Goal: Complete application form

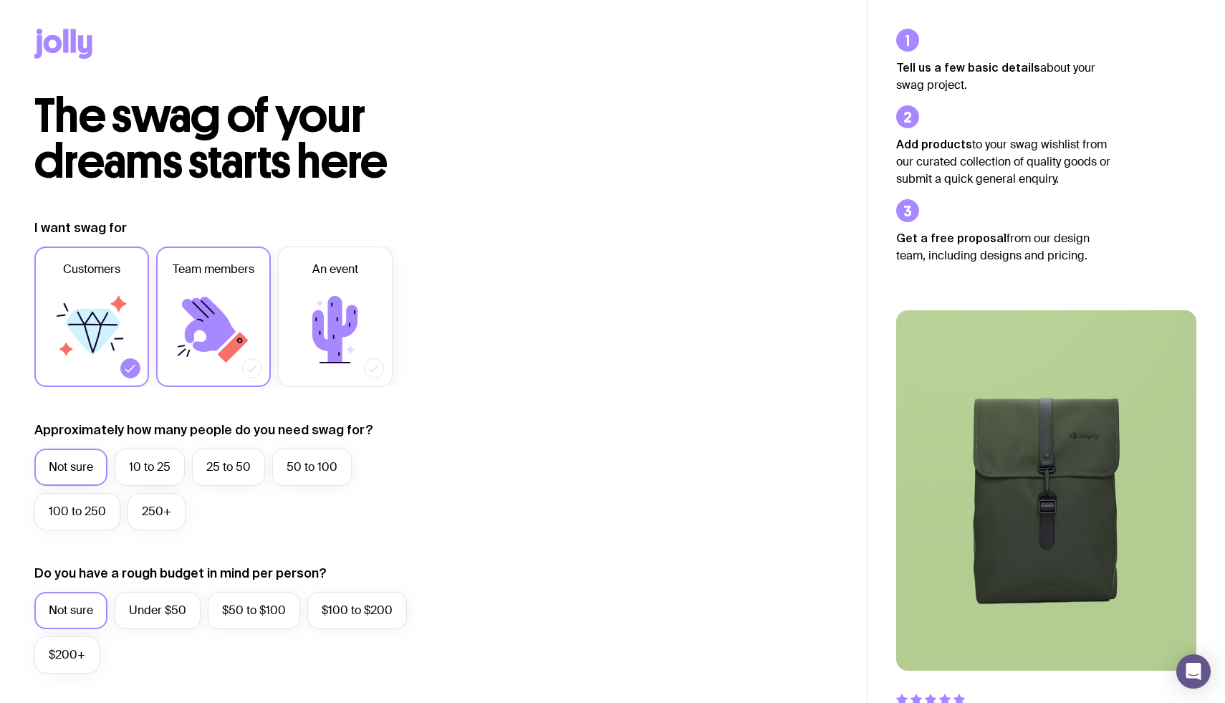
click at [202, 370] on icon at bounding box center [213, 330] width 86 height 86
click at [0, 0] on input "Team members" at bounding box center [0, 0] width 0 height 0
click at [241, 469] on label "25 to 50" at bounding box center [228, 466] width 73 height 37
click at [0, 0] on input "25 to 50" at bounding box center [0, 0] width 0 height 0
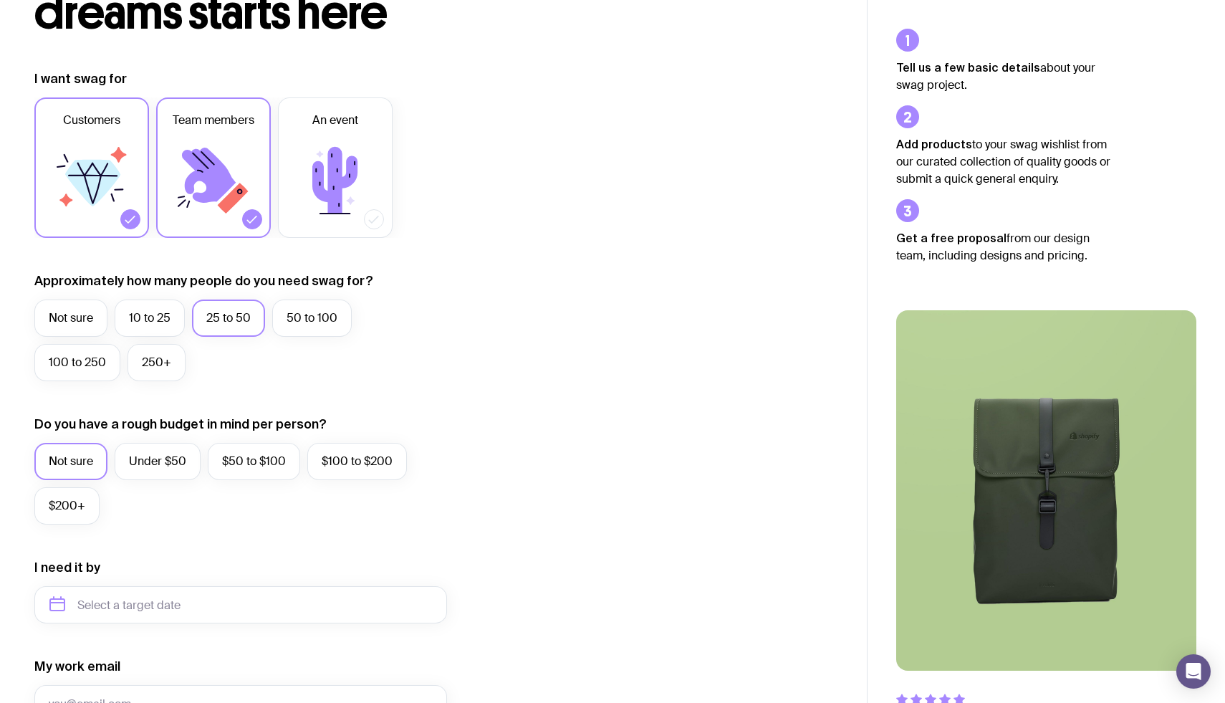
scroll to position [151, 0]
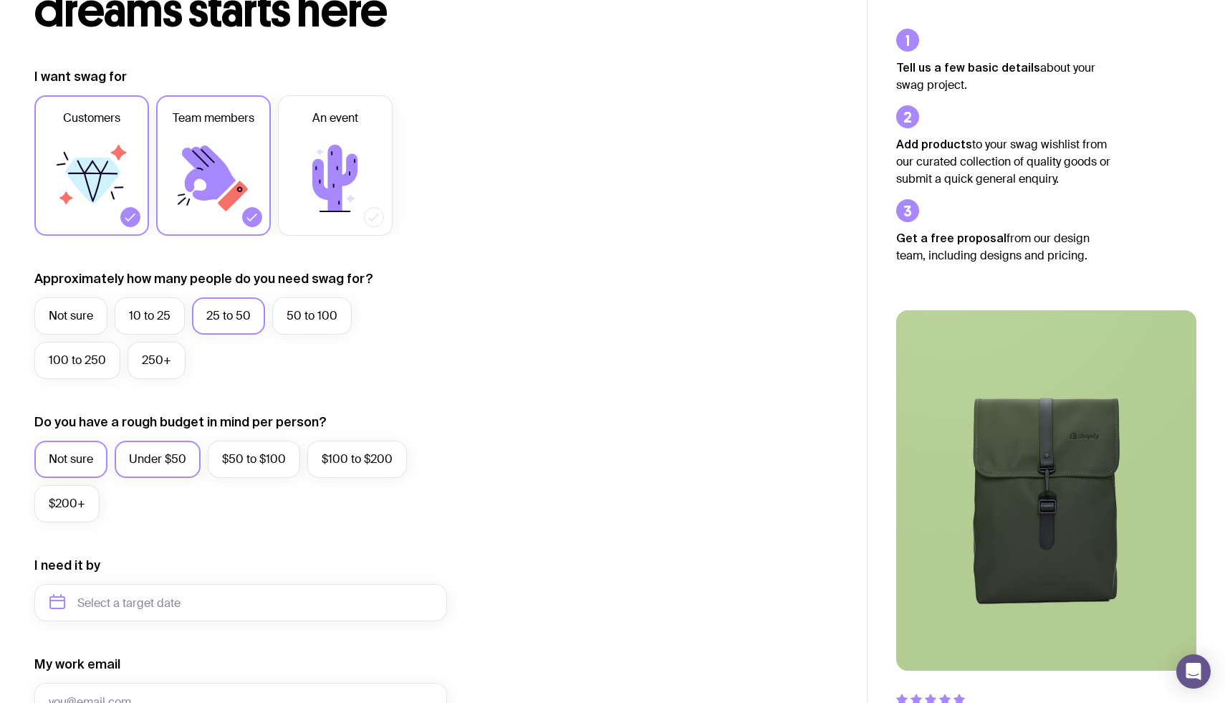
click at [172, 456] on label "Under $50" at bounding box center [158, 459] width 86 height 37
click at [0, 0] on input "Under $50" at bounding box center [0, 0] width 0 height 0
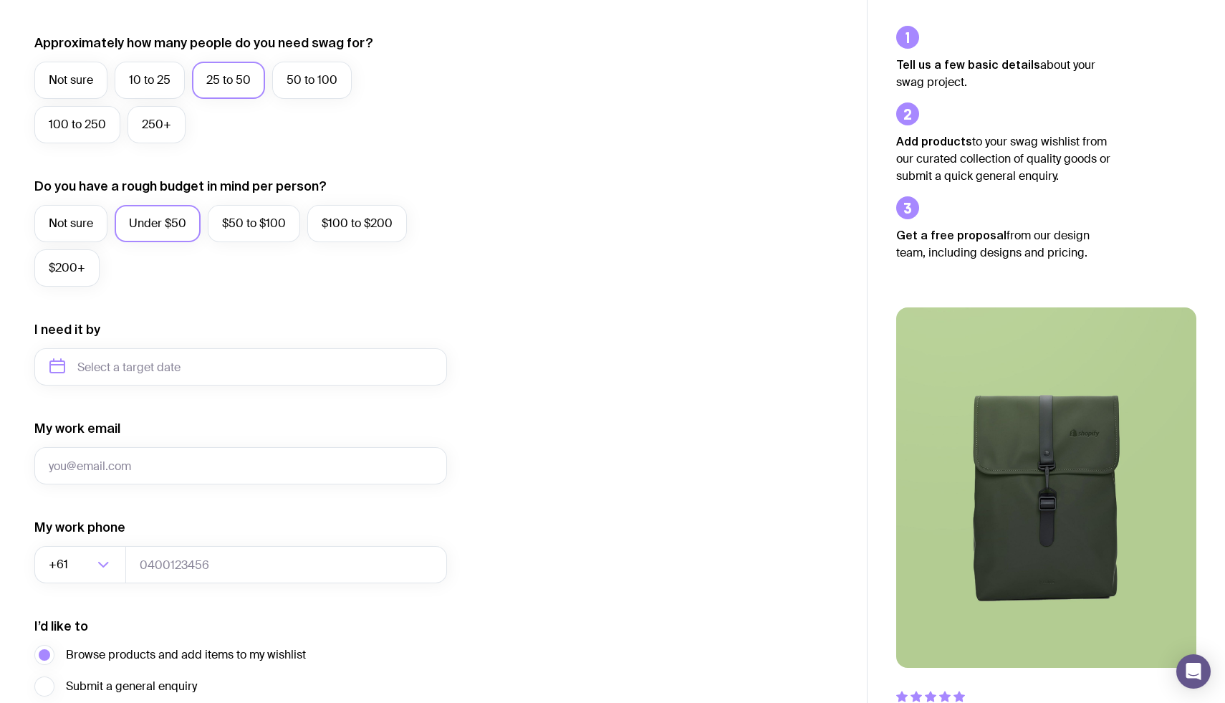
scroll to position [389, 0]
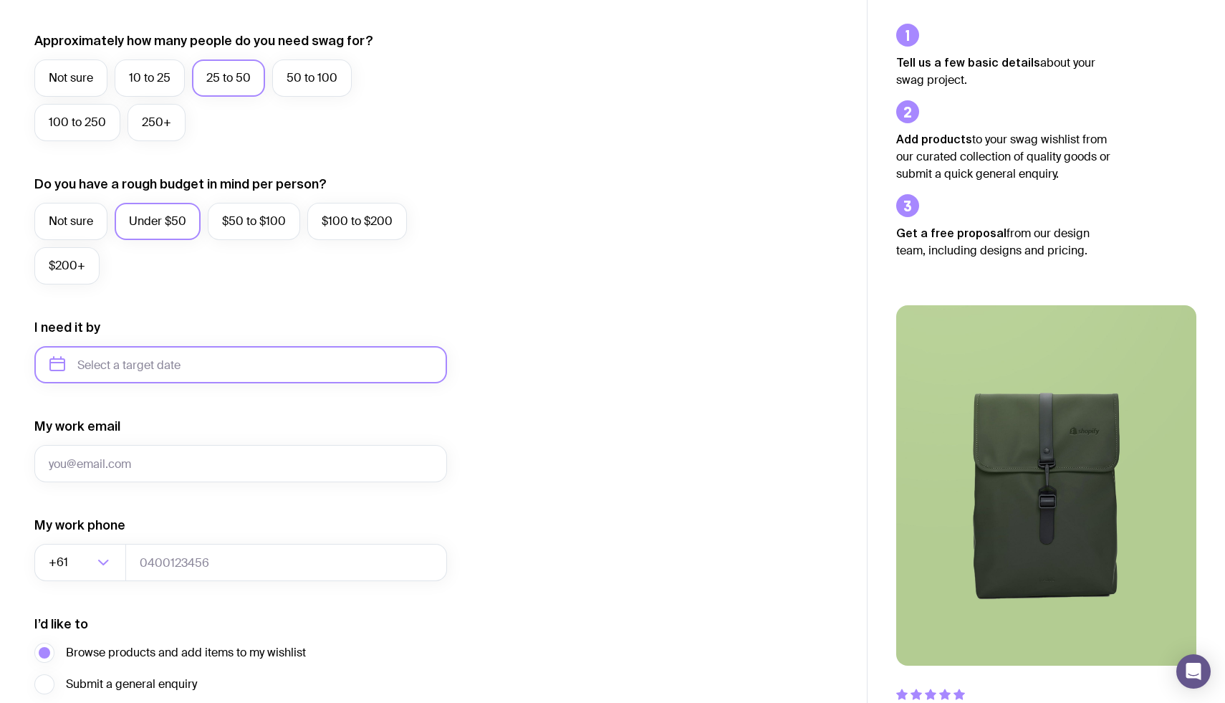
click at [187, 375] on input "text" at bounding box center [240, 364] width 413 height 37
click at [125, 541] on button "Nov" at bounding box center [126, 540] width 52 height 29
type input "[DATE]"
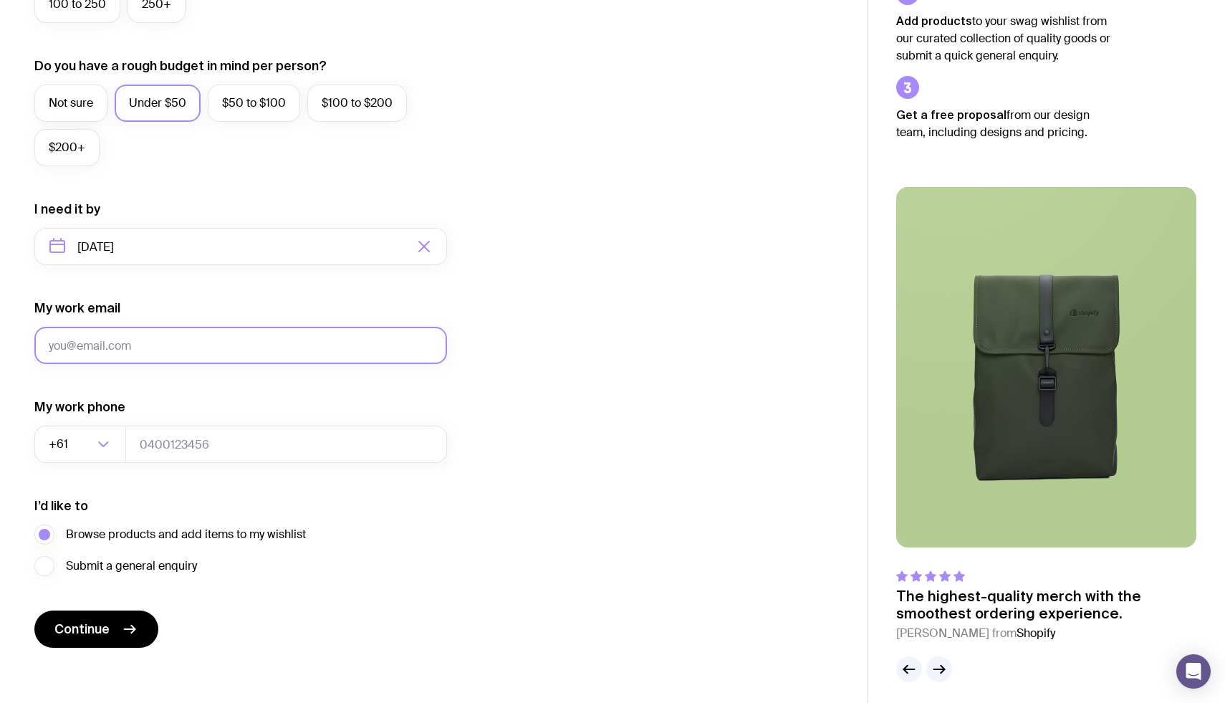
scroll to position [515, 0]
